Goal: Transaction & Acquisition: Book appointment/travel/reservation

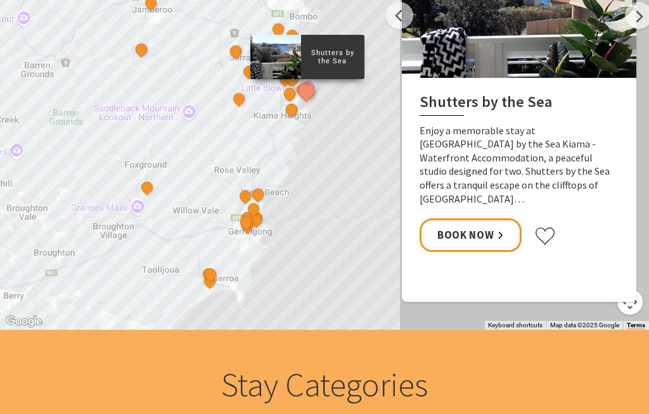
scroll to position [1165, 0]
click at [524, 137] on p "Enjoy a memorable stay at Shutters by the Sea Kiama - Waterfront Accommodation,…" at bounding box center [518, 165] width 199 height 82
click at [560, 156] on p "Enjoy a memorable stay at Shutters by the Sea Kiama - Waterfront Accommodation,…" at bounding box center [518, 165] width 199 height 82
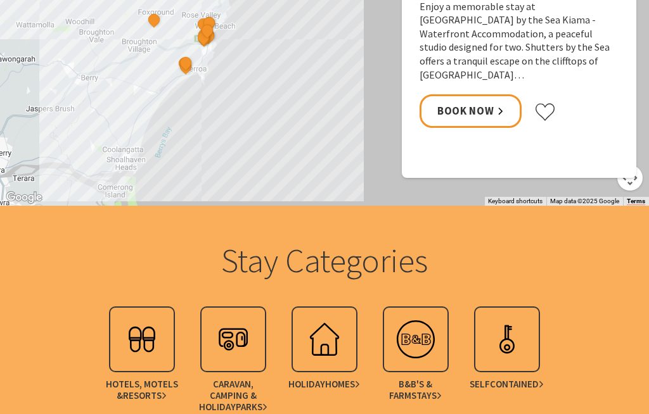
scroll to position [1290, 0]
click at [190, 62] on button "See detail about Discovery Parks - Gerroa" at bounding box center [185, 62] width 16 height 16
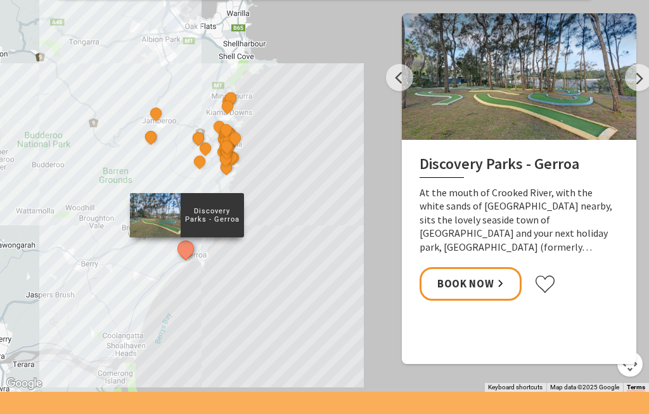
scroll to position [1101, 0]
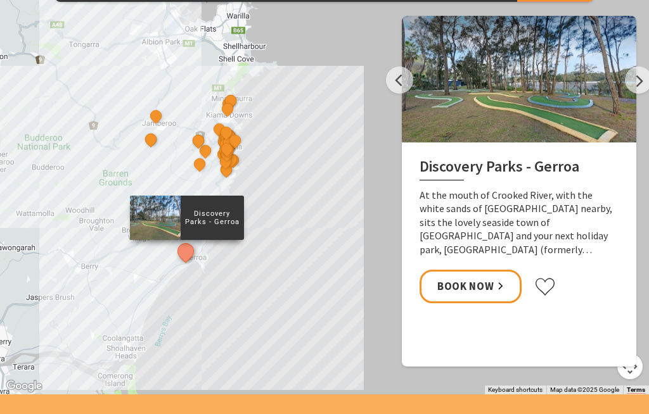
click at [150, 136] on button "See detail about Jamberoo Valley Farm Cottages" at bounding box center [151, 139] width 16 height 16
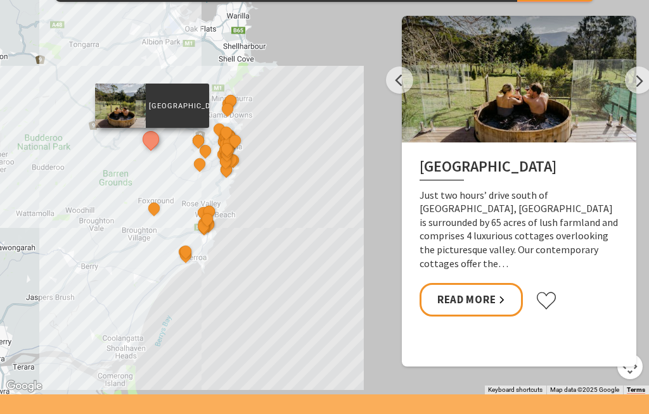
click at [476, 306] on link "Read More" at bounding box center [470, 300] width 103 height 34
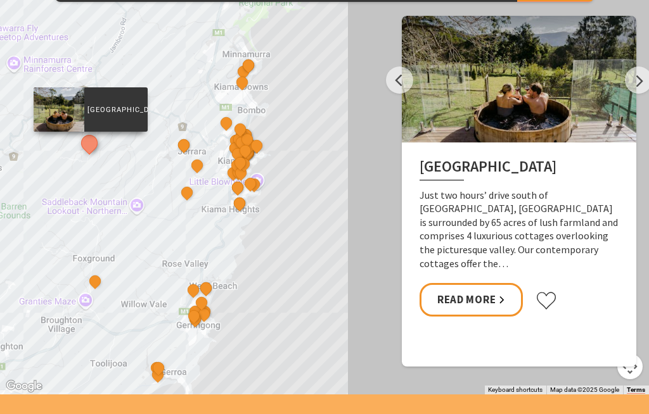
click at [210, 286] on button "See detail about Sundara Beach House" at bounding box center [206, 288] width 16 height 16
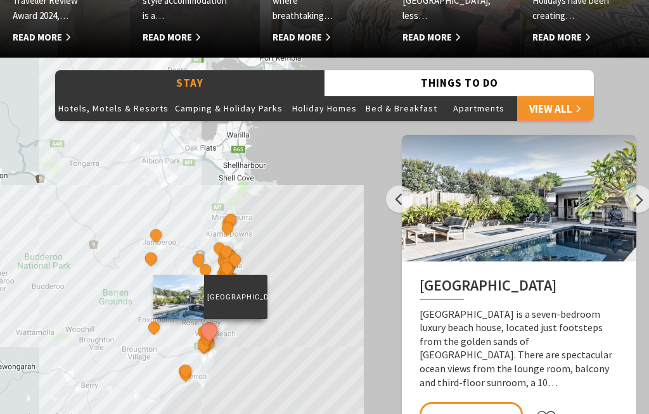
scroll to position [982, 0]
click at [385, 108] on button "Bed & Breakfast" at bounding box center [401, 108] width 78 height 25
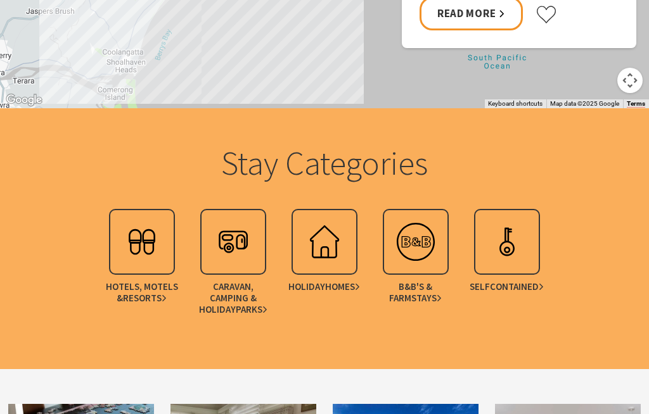
scroll to position [1387, 0]
click at [433, 282] on span "B&B's & Farmstays" at bounding box center [415, 292] width 79 height 23
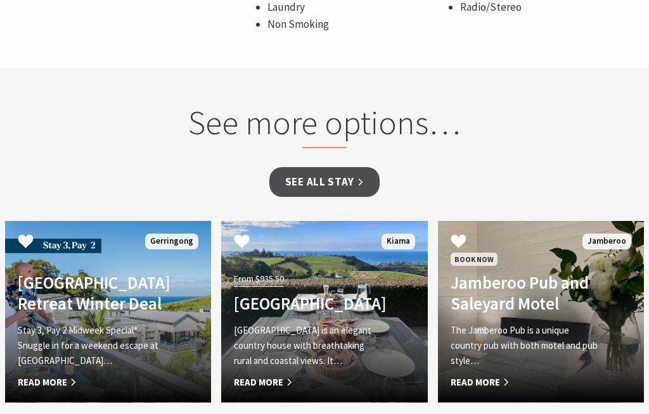
scroll to position [1043, 0]
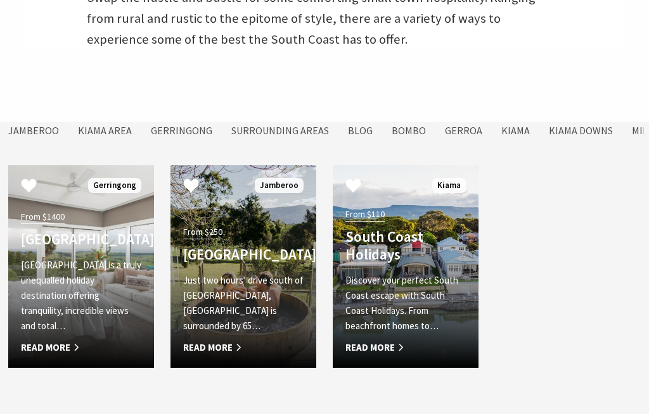
scroll to position [450, 0]
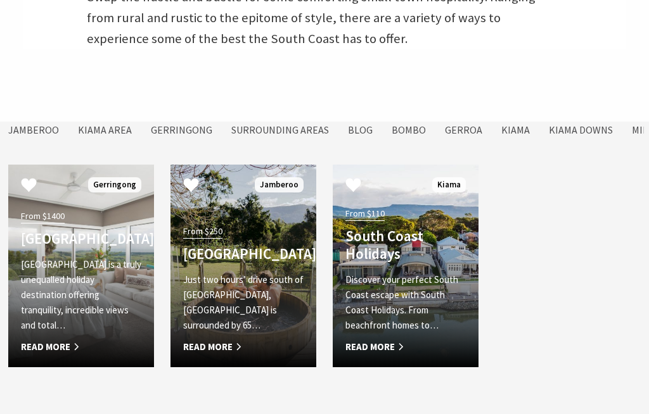
click at [395, 277] on p "Discover your perfect South Coast escape with South Coast Holidays. From beachf…" at bounding box center [405, 302] width 120 height 61
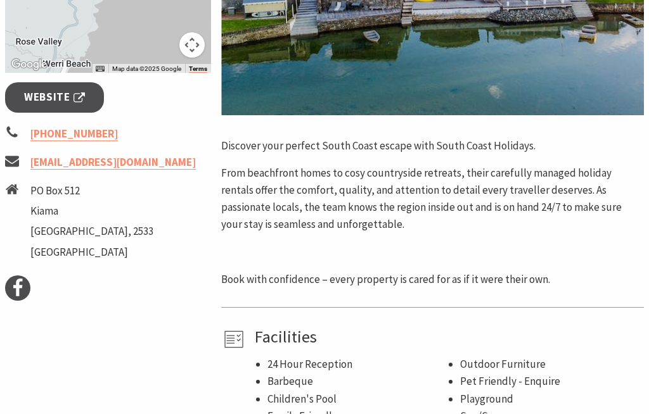
scroll to position [440, 0]
